Goal: Task Accomplishment & Management: Complete application form

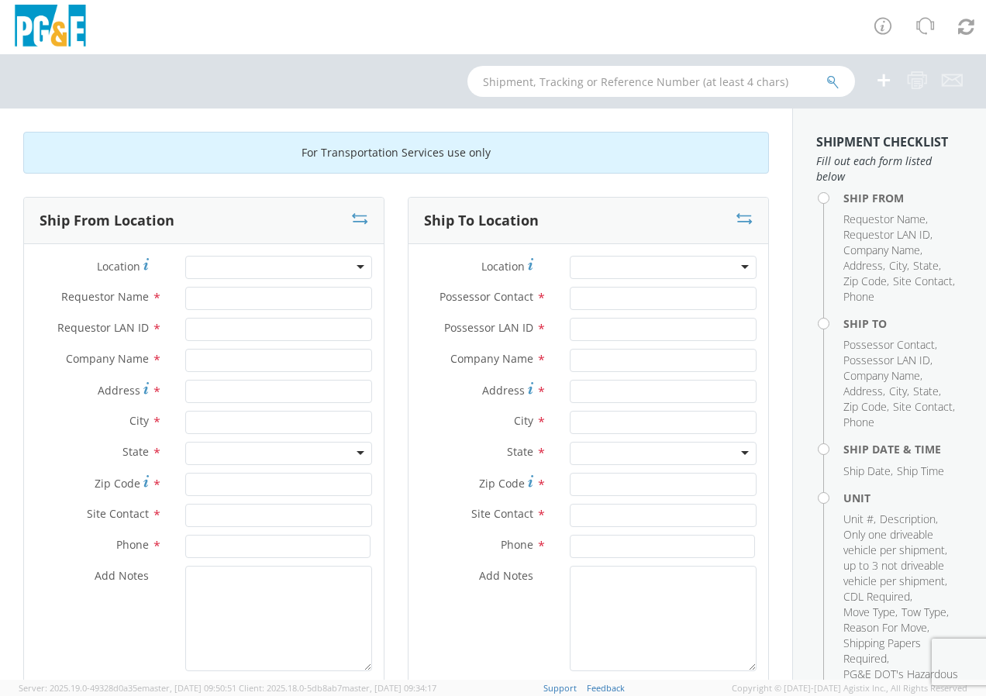
click at [350, 263] on div at bounding box center [278, 267] width 187 height 23
click at [322, 303] on input "Requestor Name *" at bounding box center [278, 298] width 187 height 23
click at [353, 270] on div at bounding box center [278, 267] width 187 height 23
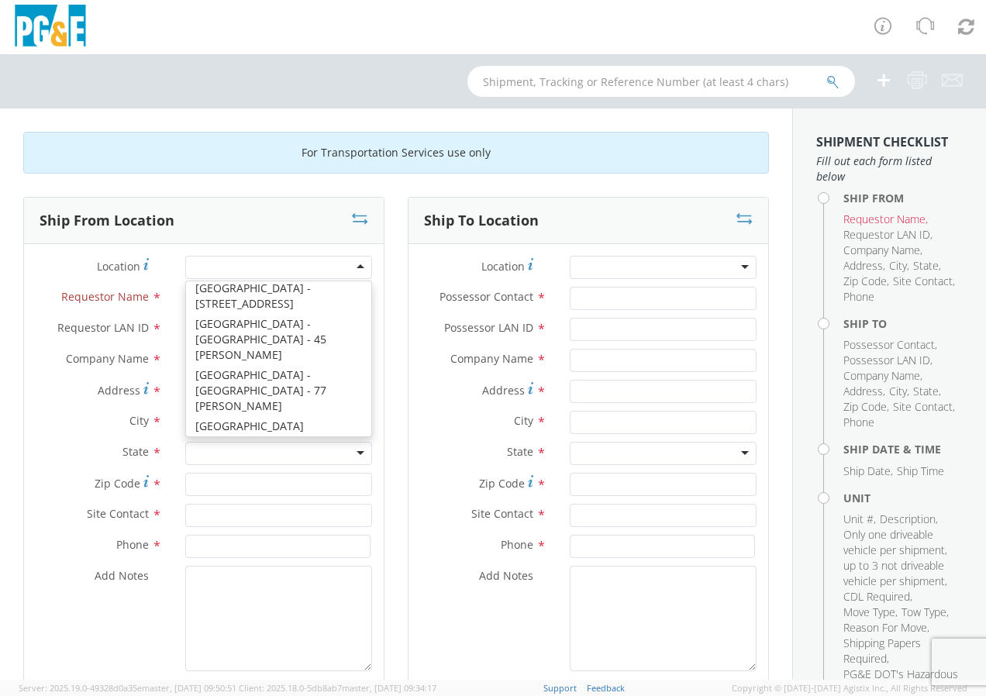
scroll to position [8974, 0]
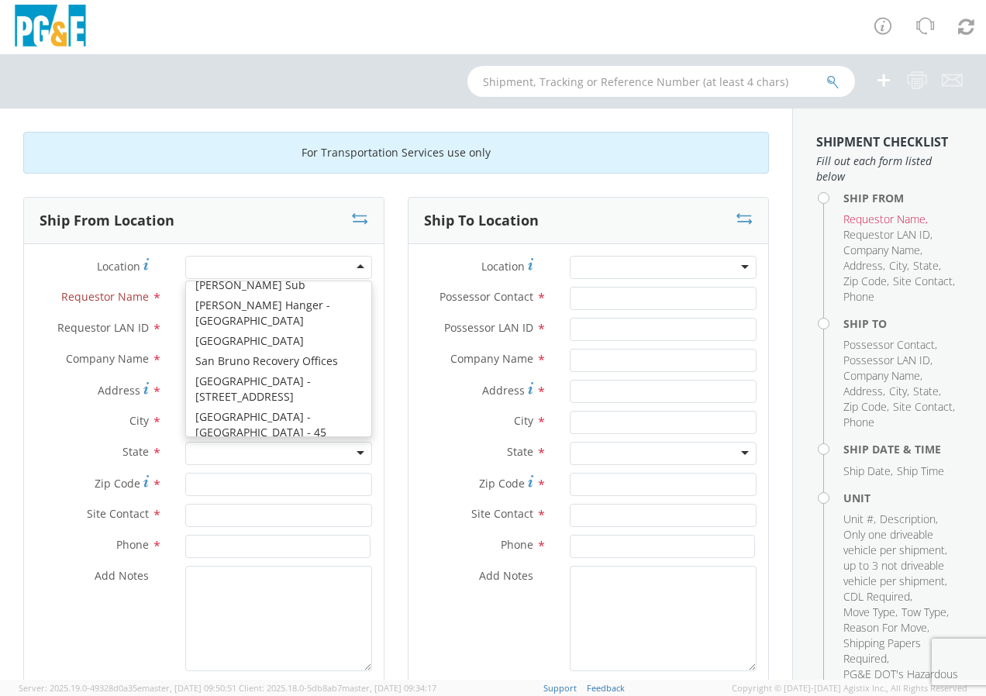
type input "PG&E"
type input "[STREET_ADDRESS][PERSON_NAME]"
type input "[GEOGRAPHIC_DATA]"
type input "94110"
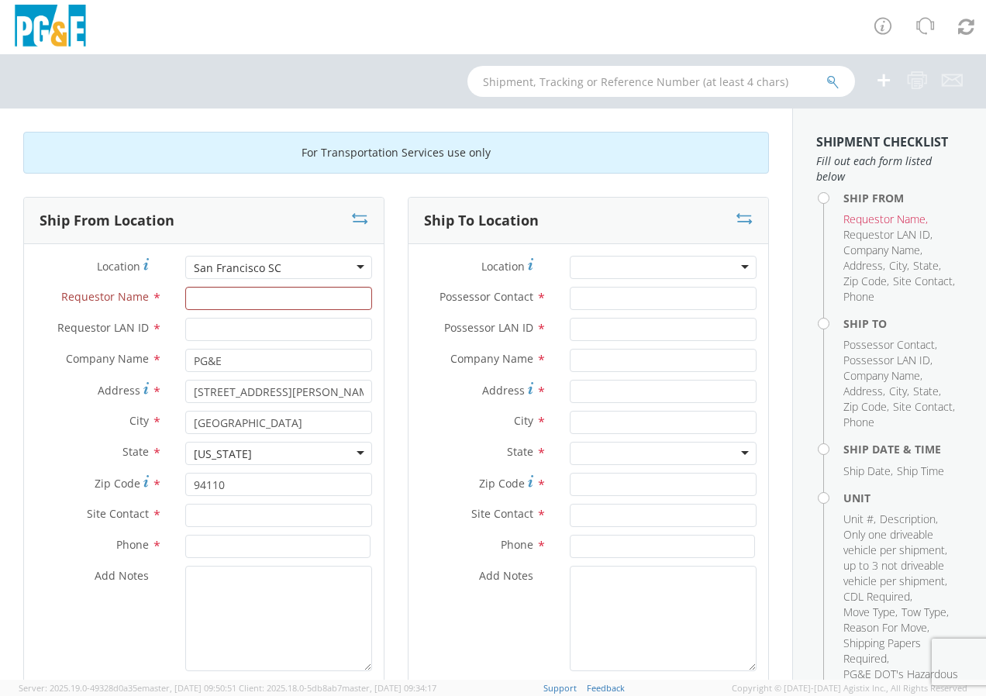
click at [355, 264] on div "San Francisco SC" at bounding box center [278, 267] width 187 height 23
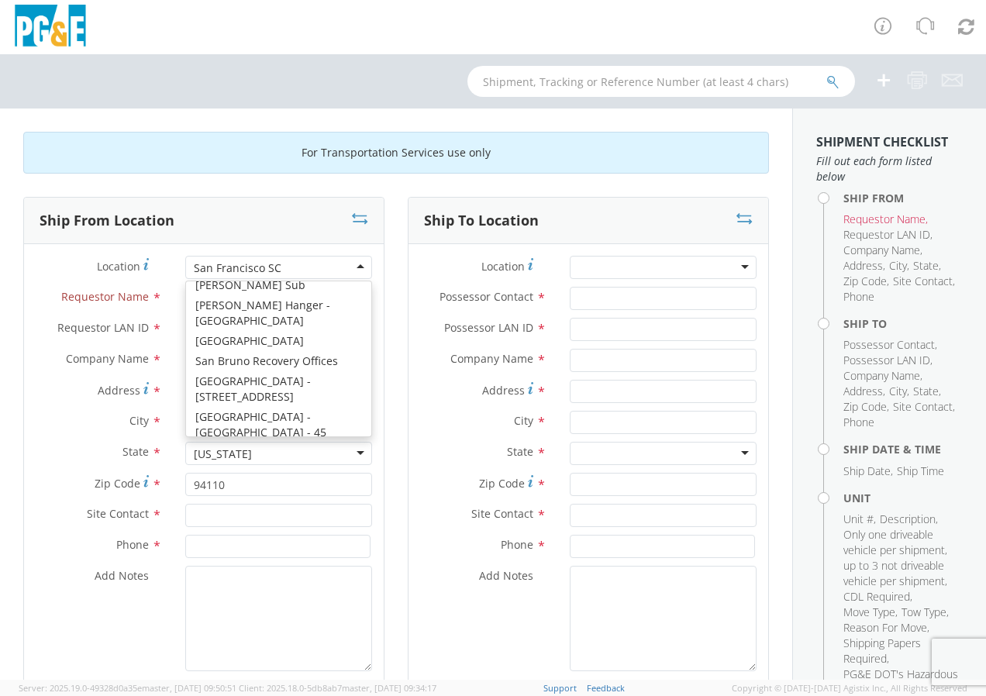
type input "[STREET_ADDRESS]"
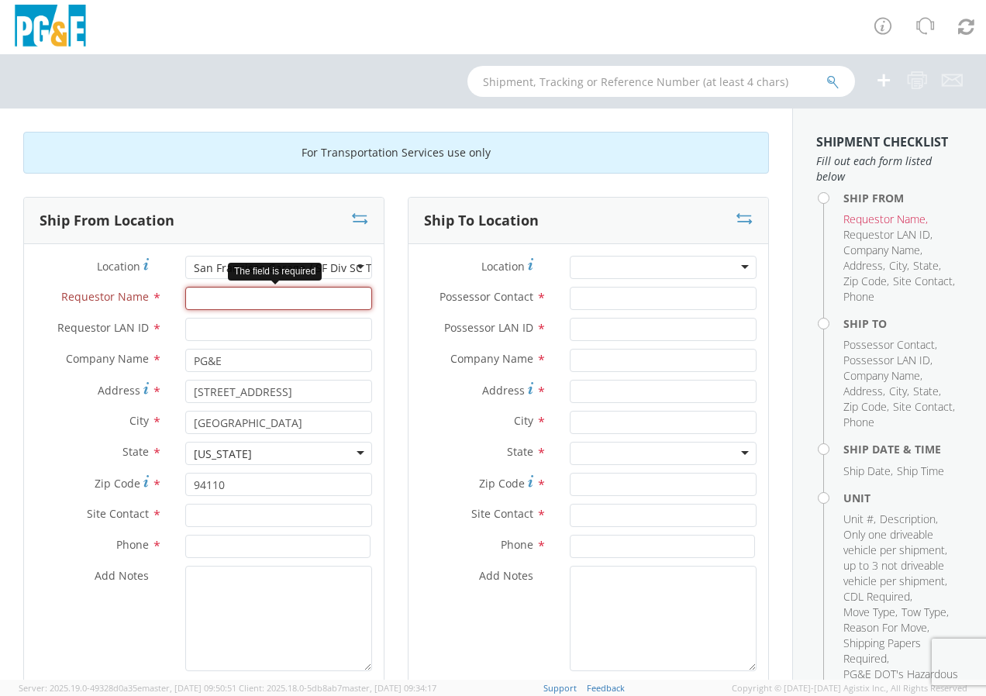
click at [257, 300] on input "Requestor Name *" at bounding box center [278, 298] width 187 height 23
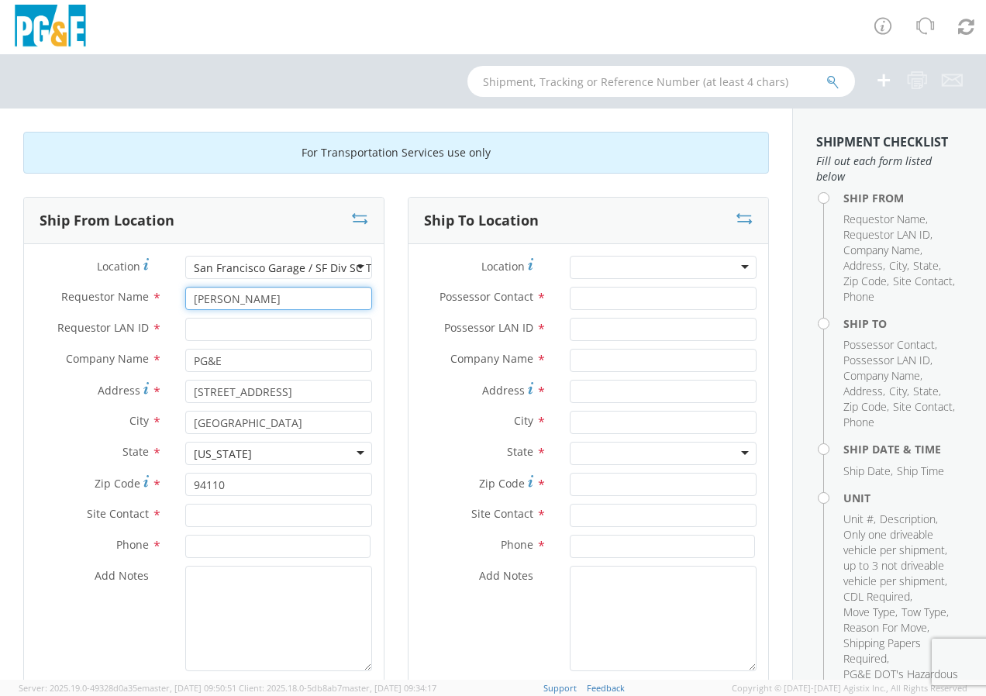
type input "[PERSON_NAME]"
type input "J22G"
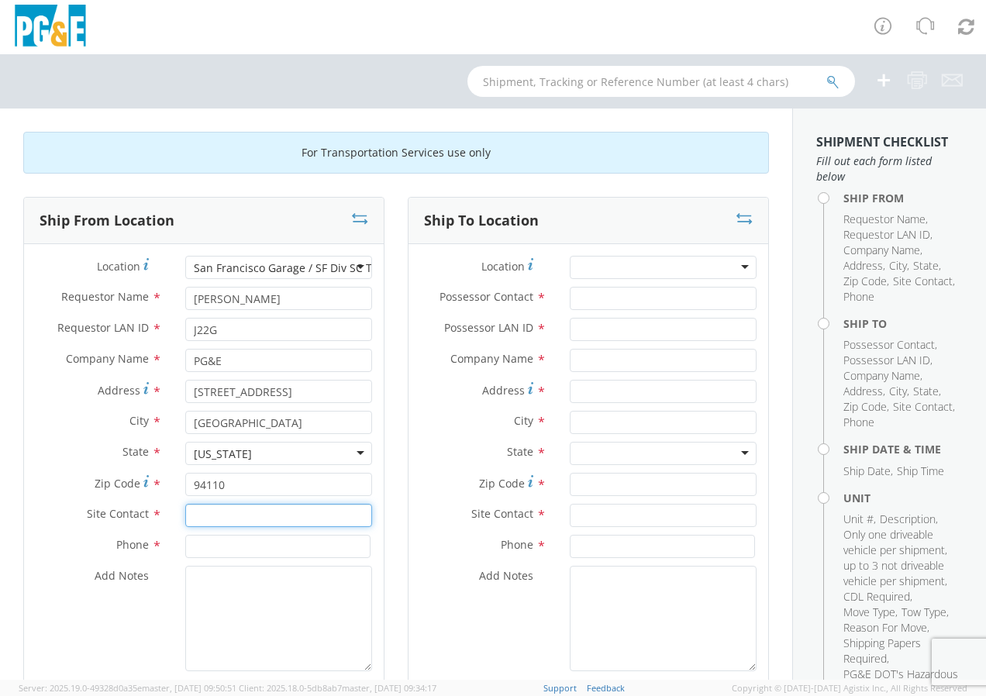
click at [201, 512] on input "text" at bounding box center [278, 515] width 187 height 23
type input "4"
type input "[PERSON_NAME] or [PERSON_NAME]"
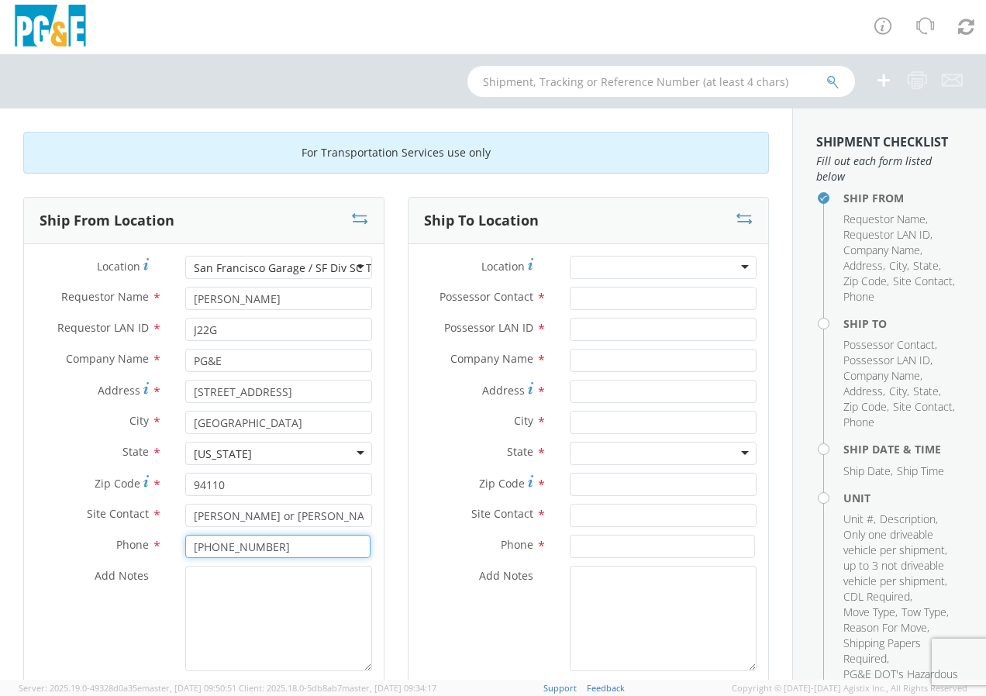
type input "[PHONE_NUMBER]"
click at [201, 580] on textarea "Add Notes *" at bounding box center [278, 618] width 187 height 105
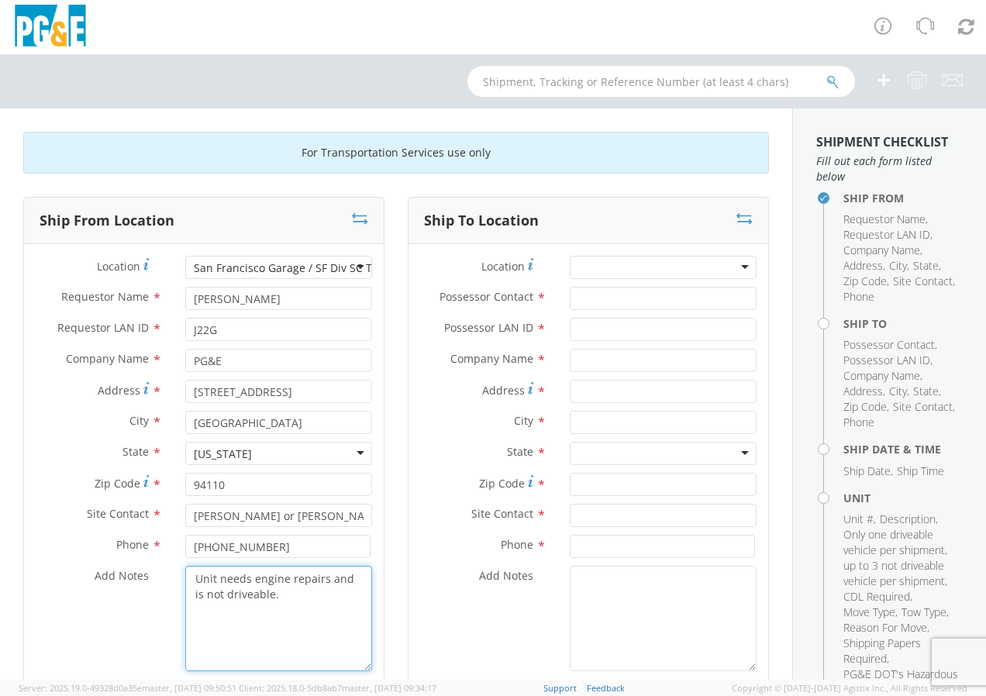
type textarea "Unit needs engine repairs and is not driveable."
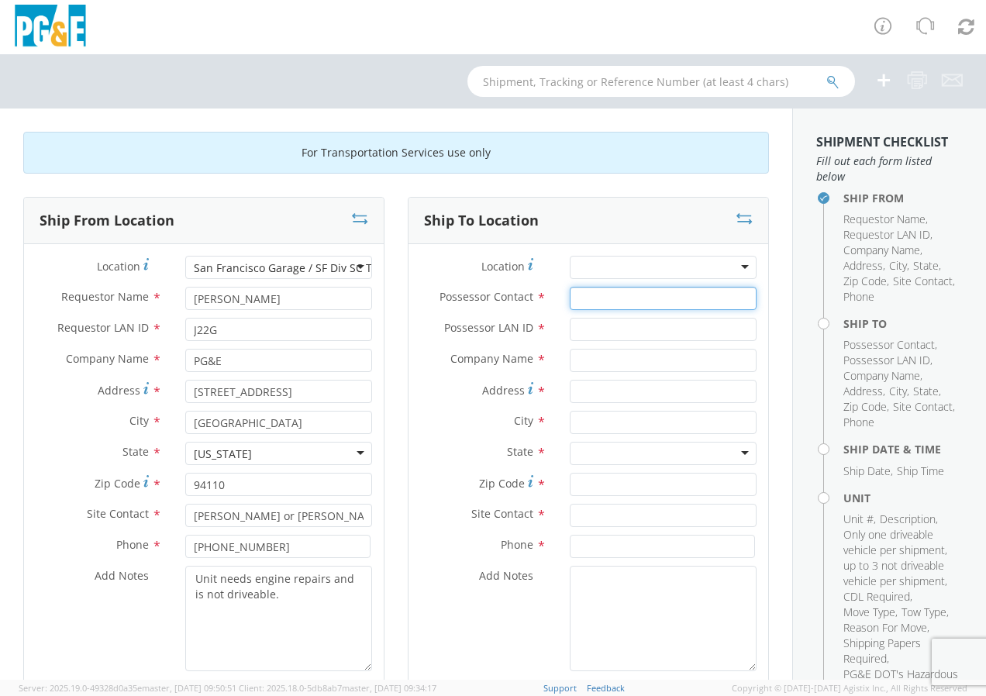
click at [658, 301] on input "Possessor Contact *" at bounding box center [663, 298] width 187 height 23
type input "[PERSON_NAME]"
type input "J22G"
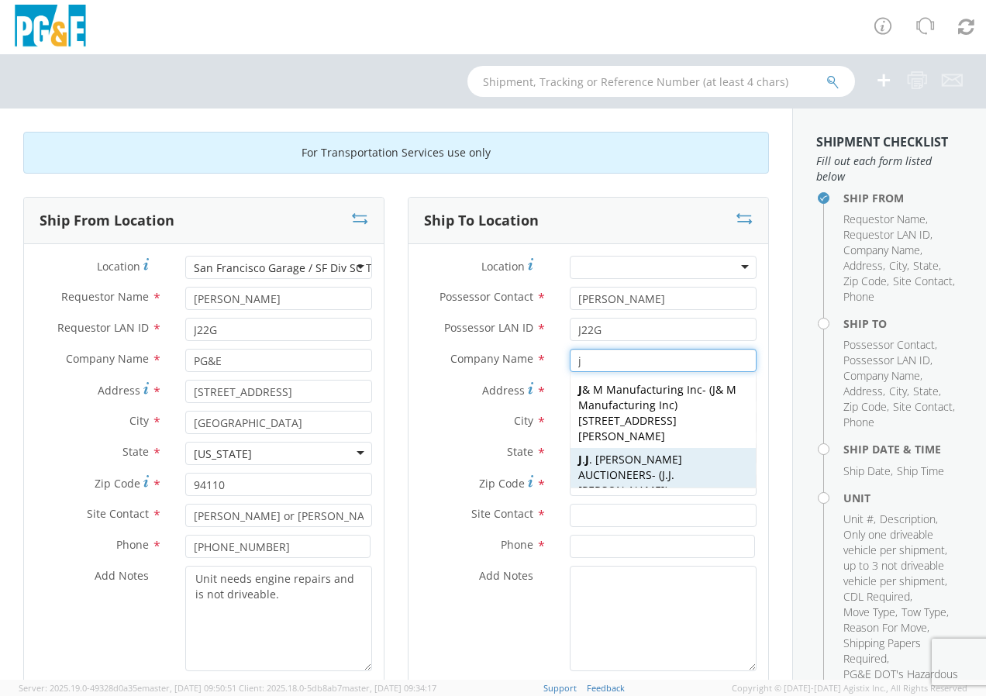
click at [607, 498] on span "[STREET_ADDRESS][PERSON_NAME][PERSON_NAME]" at bounding box center [665, 513] width 174 height 30
type input "[PERSON_NAME] AUCTIONEERS"
type input "8668 [PERSON_NAME]."
type input "[PERSON_NAME]"
type input "95620"
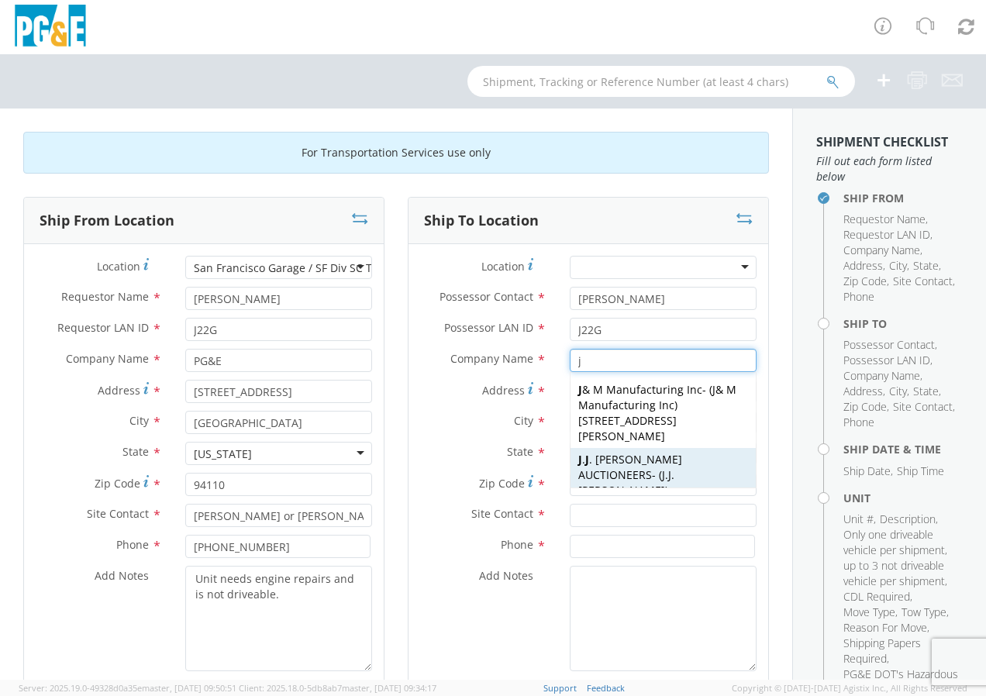
type input "[PERSON_NAME]"
type input "[PHONE_NUMBER]"
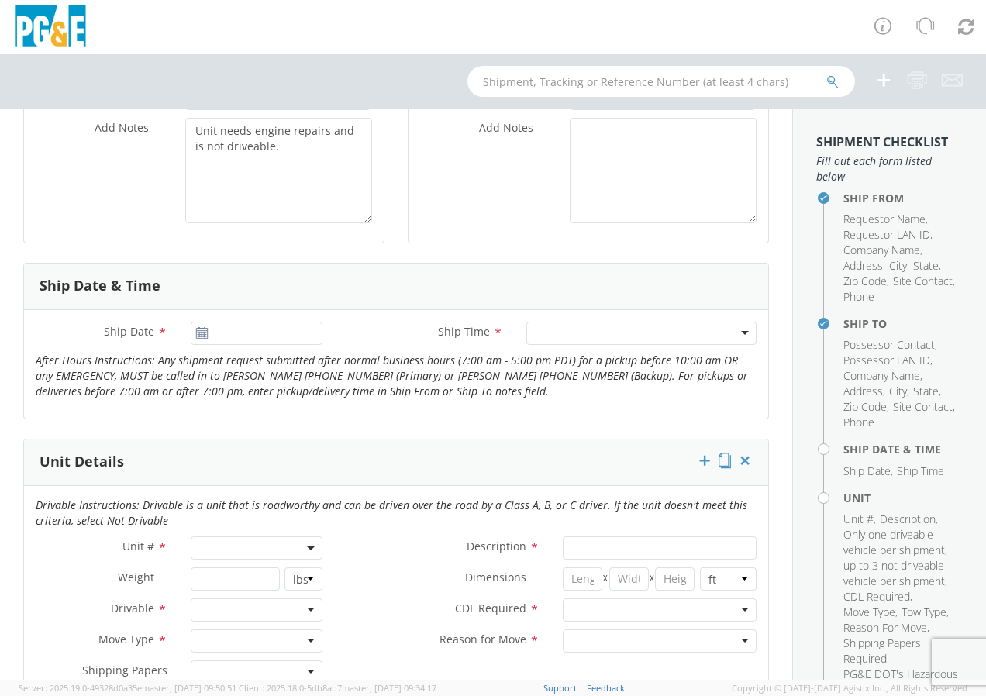
scroll to position [465, 0]
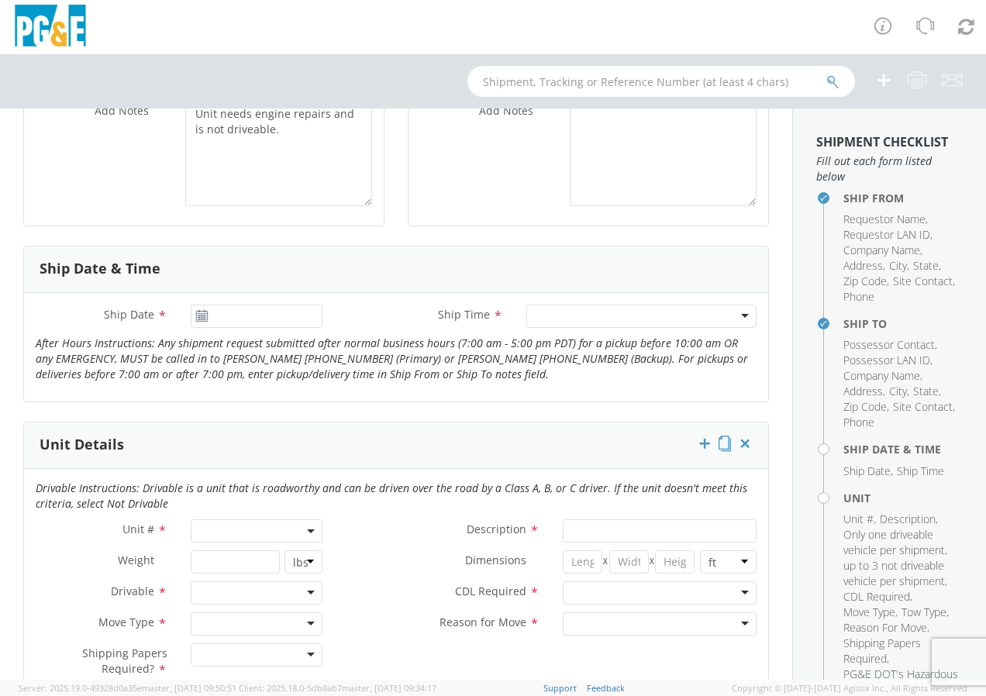
type input "[PERSON_NAME] AUCTIONEERS"
click at [249, 318] on input "09/17/2025" at bounding box center [257, 316] width 132 height 23
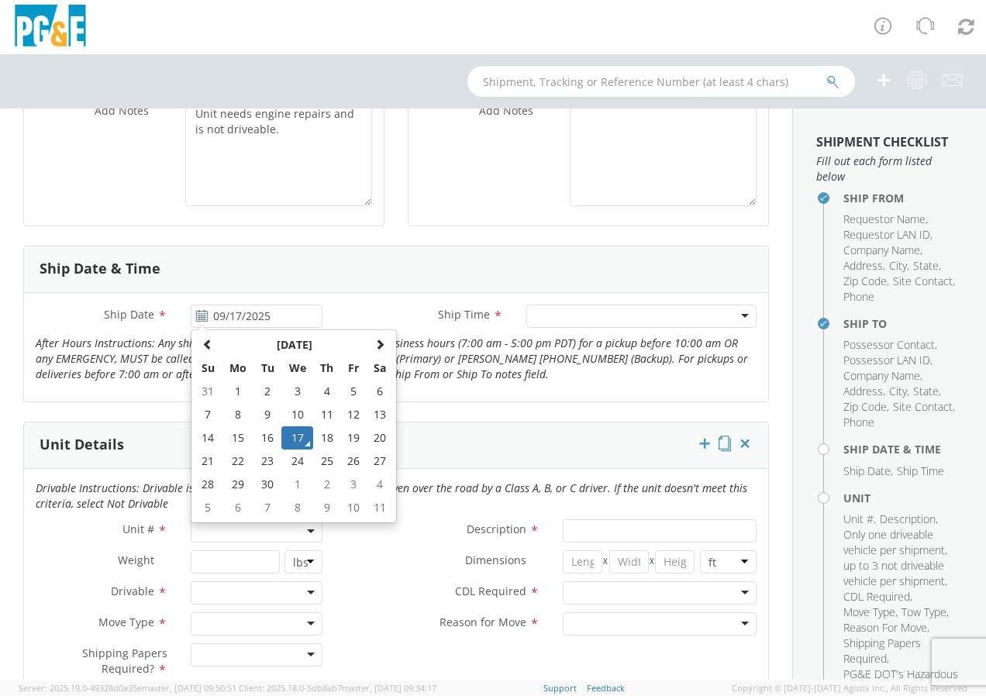
click at [497, 435] on div "Unit Details" at bounding box center [396, 445] width 744 height 46
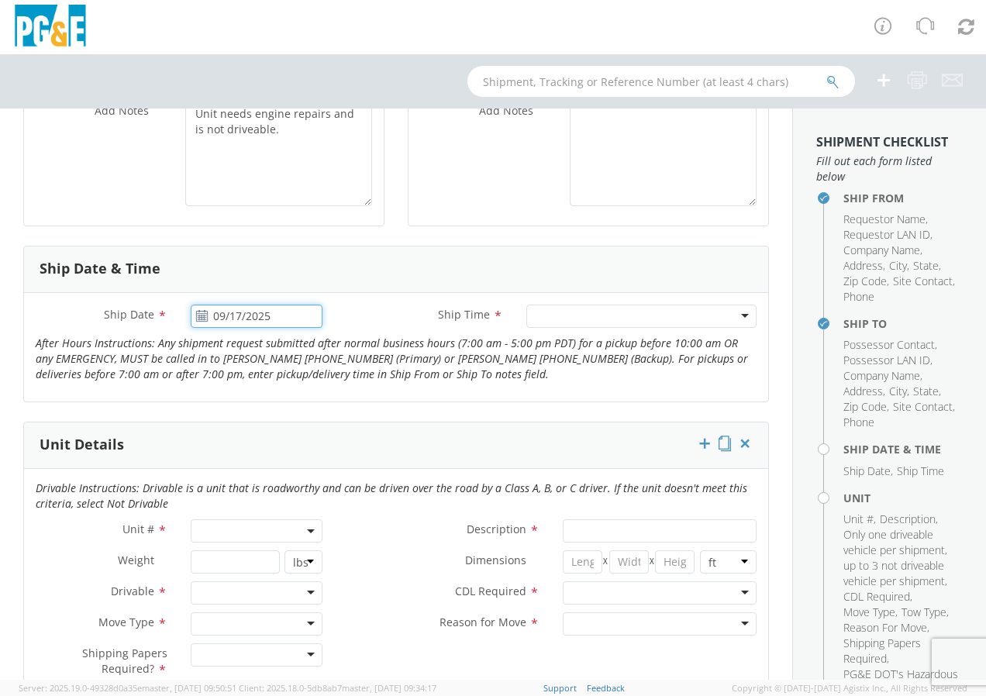
click at [285, 325] on input "09/17/2025" at bounding box center [257, 316] width 132 height 23
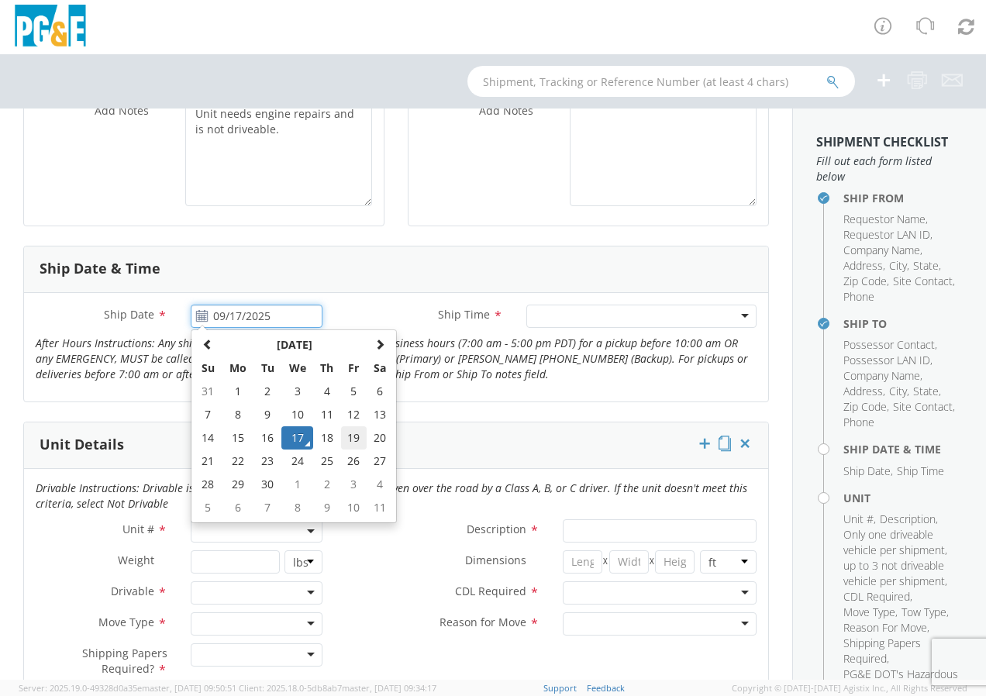
click at [351, 438] on td "19" at bounding box center [354, 437] width 26 height 23
type input "[DATE]"
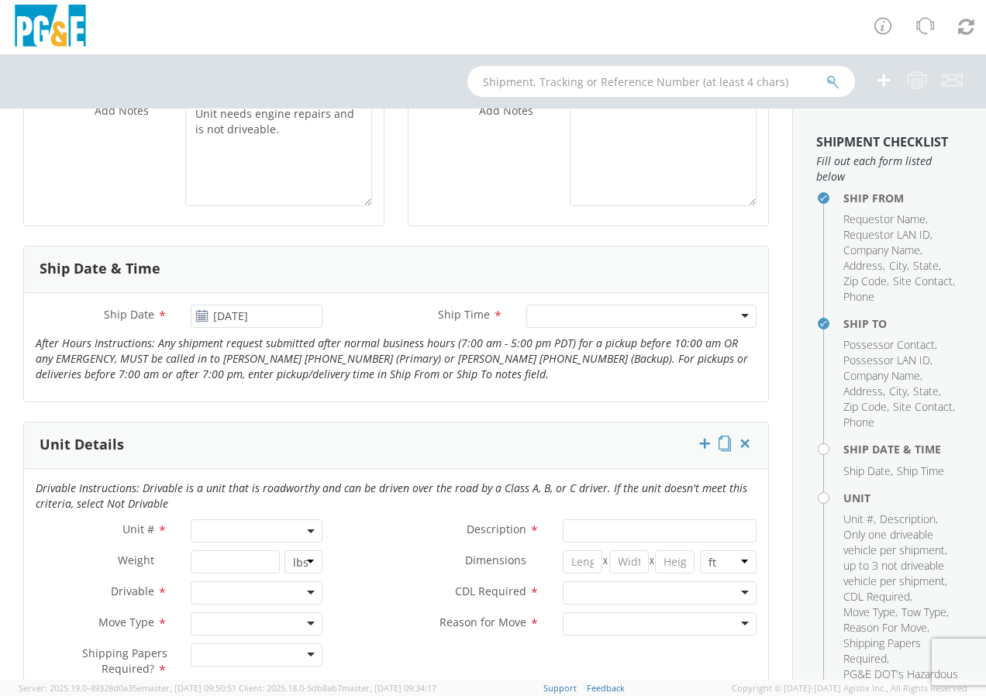
click at [566, 315] on div at bounding box center [641, 316] width 230 height 23
click at [297, 528] on span at bounding box center [257, 530] width 132 height 23
click at [242, 556] on input "search" at bounding box center [255, 556] width 122 height 23
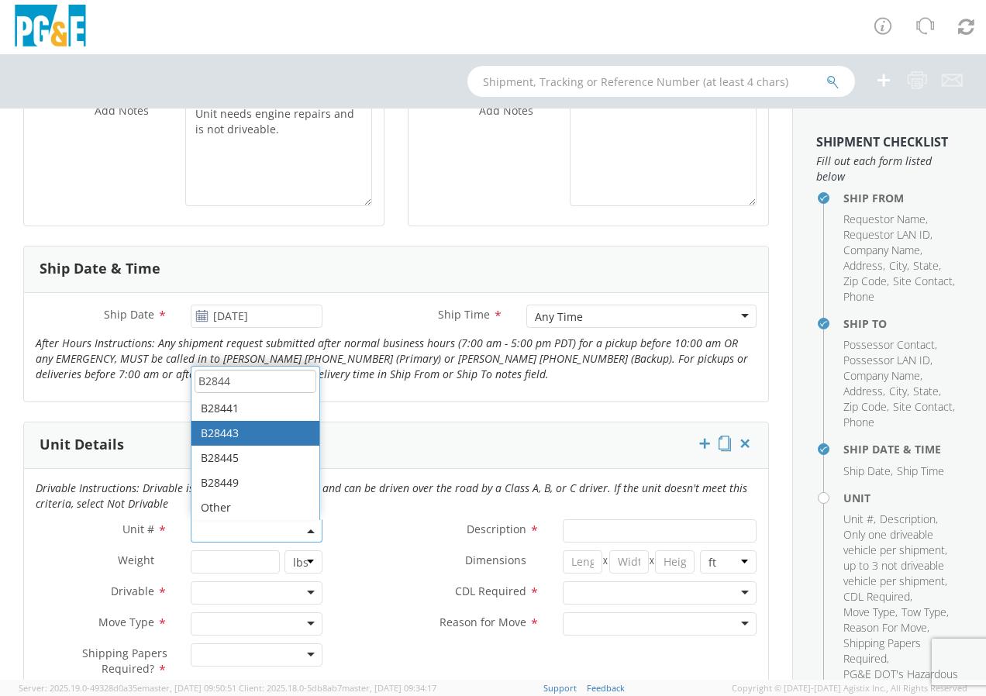
type input "B2844"
type input "TRUCK; TROUBLE W/AERIAL 4X4"
type input "19500"
select select "B28443"
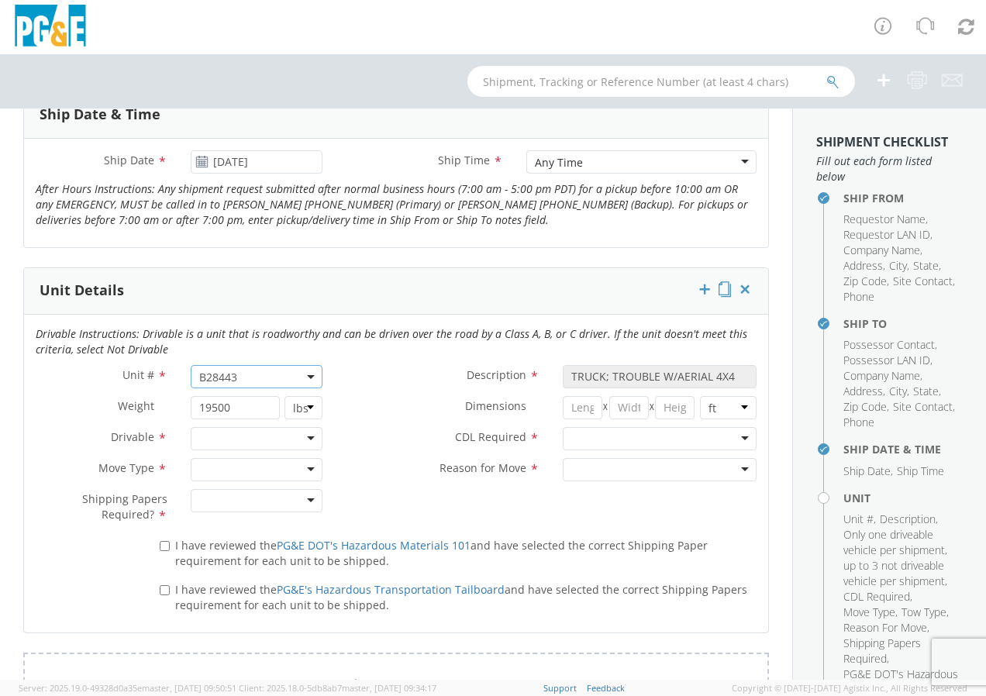
scroll to position [620, 0]
click at [305, 438] on div at bounding box center [257, 437] width 132 height 23
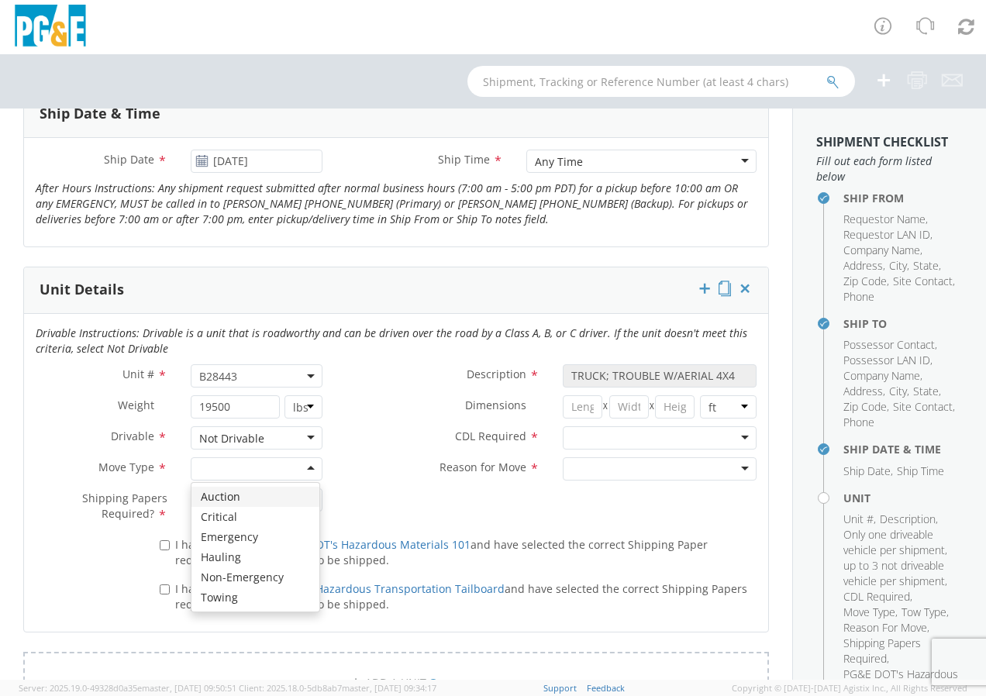
click at [303, 464] on div at bounding box center [257, 468] width 132 height 23
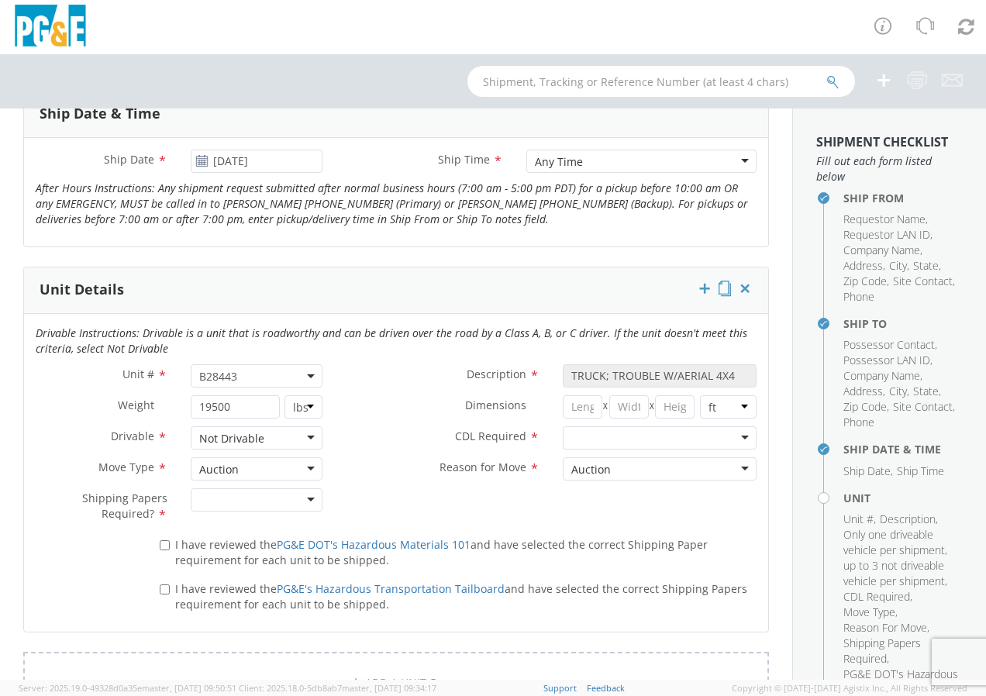
click at [306, 494] on div at bounding box center [257, 499] width 132 height 23
click at [169, 546] on label "I have reviewed the PG&E DOT's Hazardous Materials 101 and have selected the co…" at bounding box center [458, 551] width 597 height 33
click at [169, 546] on input "I have reviewed the PG&E DOT's Hazardous Materials 101 and have selected the co…" at bounding box center [165, 545] width 10 height 10
checkbox input "true"
click at [164, 588] on input "I have reviewed the PG&E's Hazardous Transportation Tailboard and have selected…" at bounding box center [165, 589] width 10 height 10
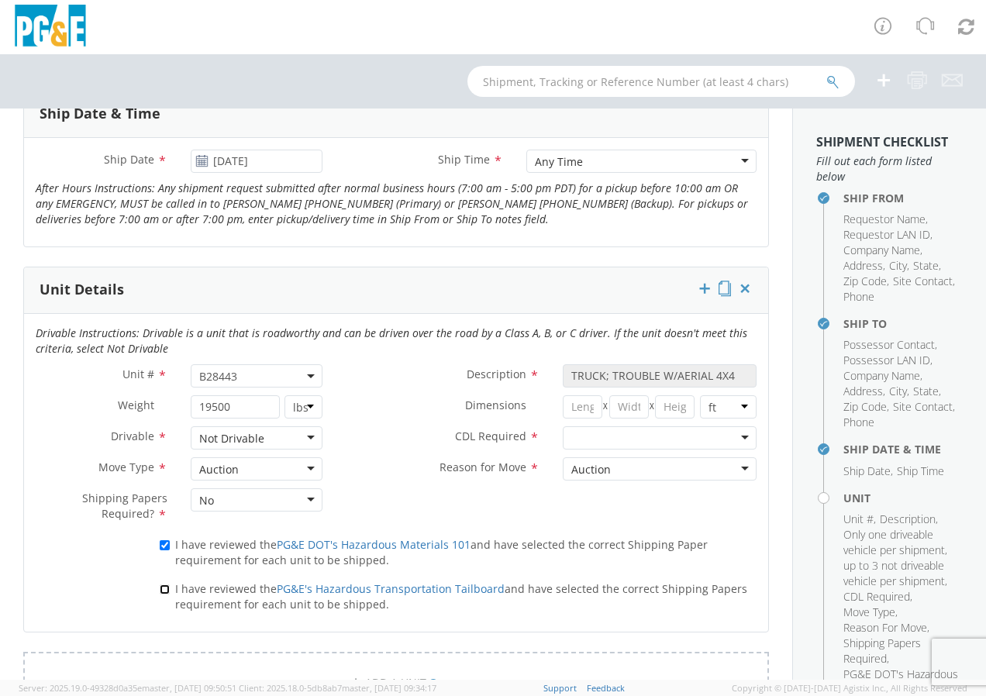
checkbox input "true"
click at [734, 437] on div at bounding box center [660, 437] width 194 height 23
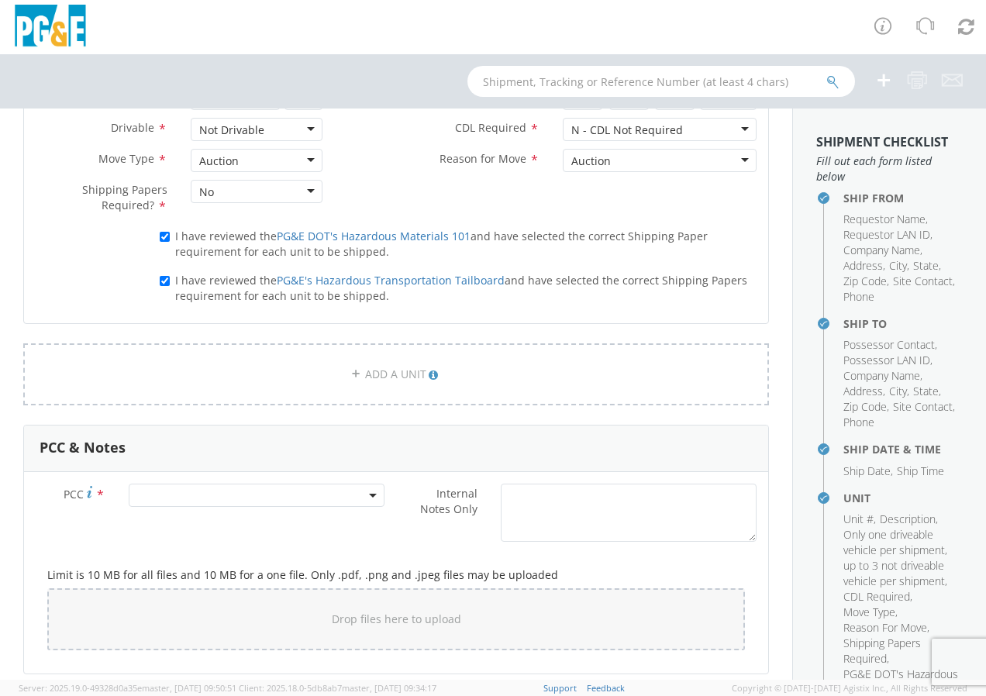
scroll to position [930, 0]
click at [191, 494] on span at bounding box center [257, 493] width 256 height 23
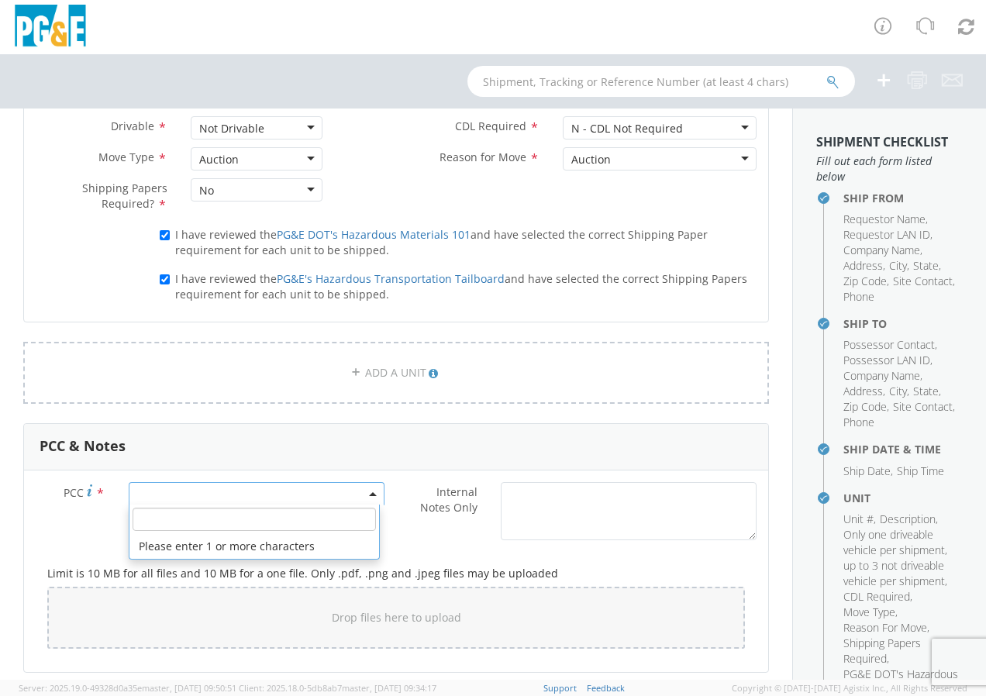
click at [191, 494] on span at bounding box center [257, 493] width 256 height 23
click at [191, 496] on span at bounding box center [257, 493] width 256 height 23
click at [177, 514] on input "number" at bounding box center [254, 519] width 243 height 23
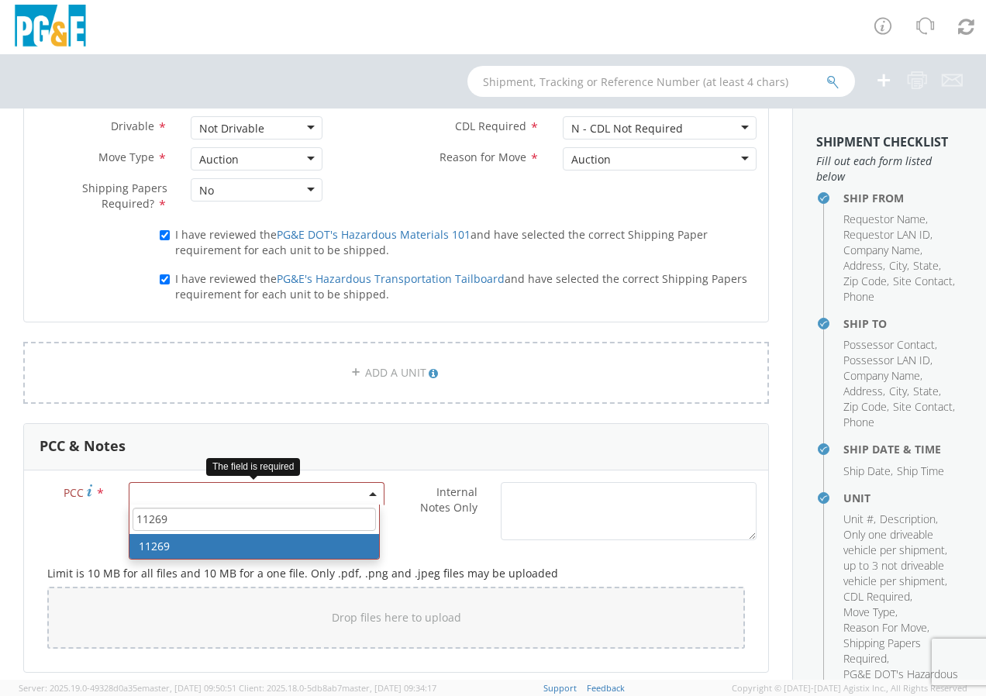
type input "11269"
select select "11269"
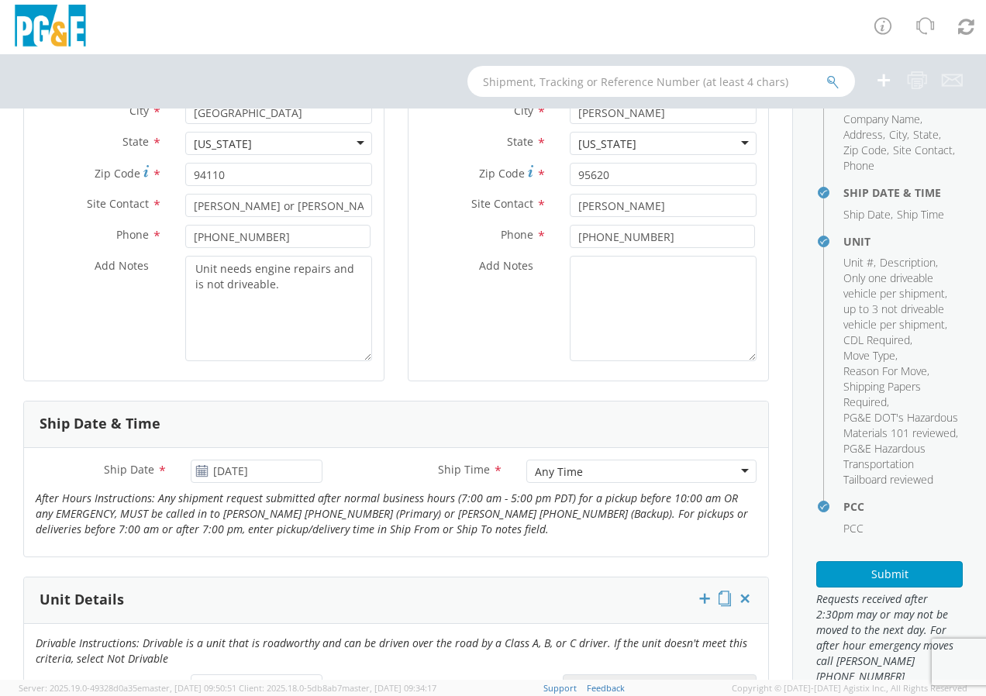
scroll to position [323, 0]
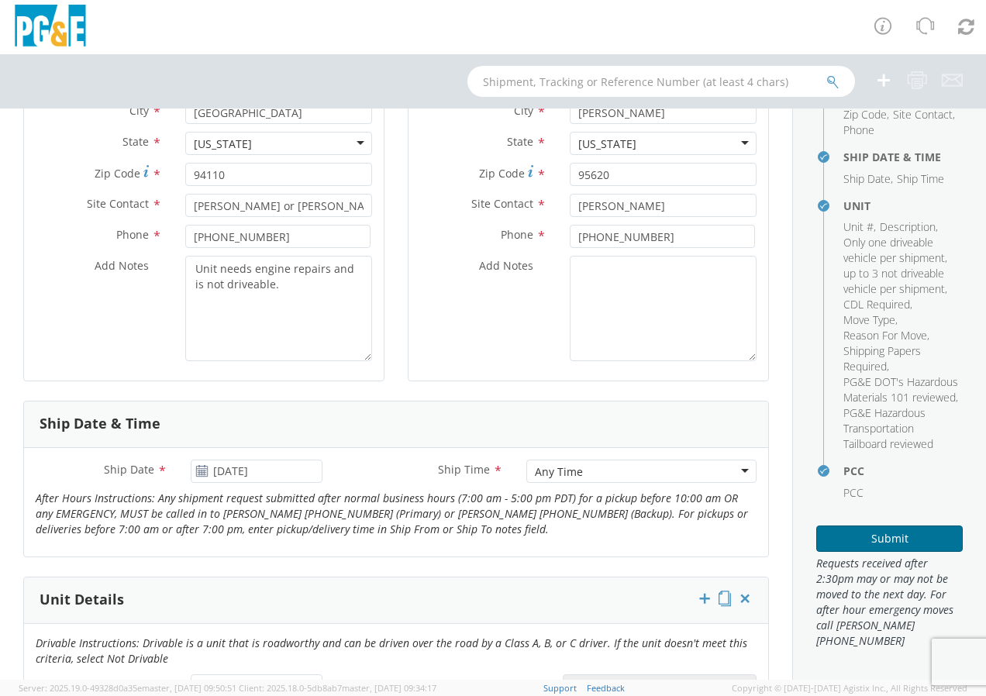
click at [919, 536] on button "Submit" at bounding box center [889, 538] width 146 height 26
